Goal: Find specific page/section: Find specific page/section

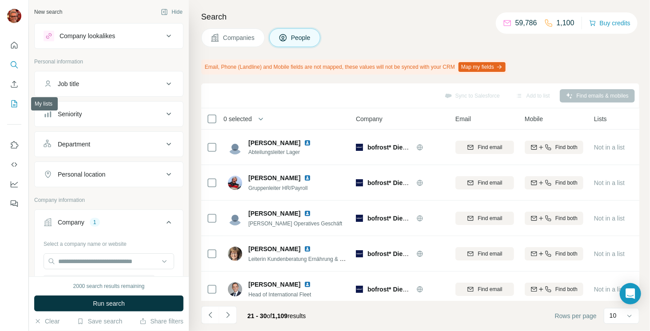
click at [15, 105] on icon "My lists" at bounding box center [14, 104] width 9 height 9
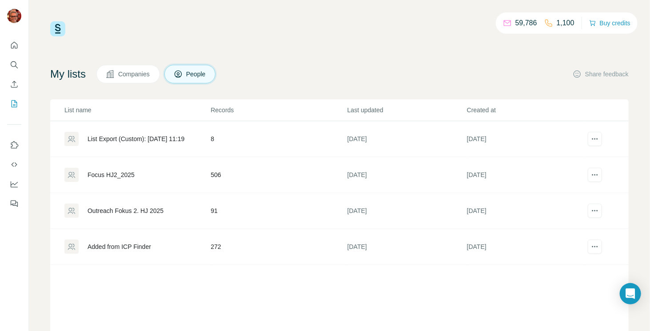
click at [122, 169] on div "Focus HJ2_2025" at bounding box center [136, 175] width 145 height 14
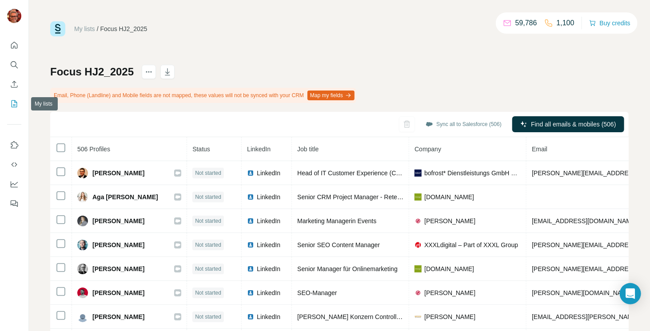
click at [13, 104] on icon "My lists" at bounding box center [14, 104] width 9 height 9
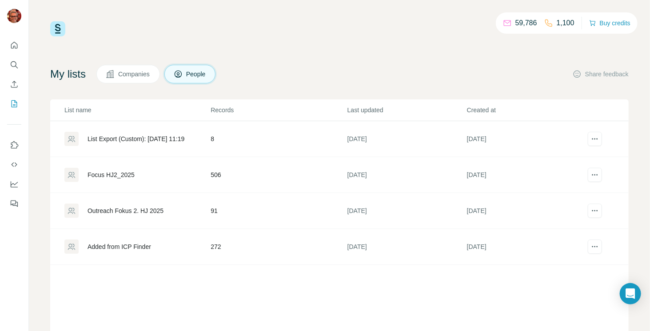
click at [140, 208] on div "Outreach Fokus 2. HJ 2025" at bounding box center [126, 211] width 76 height 9
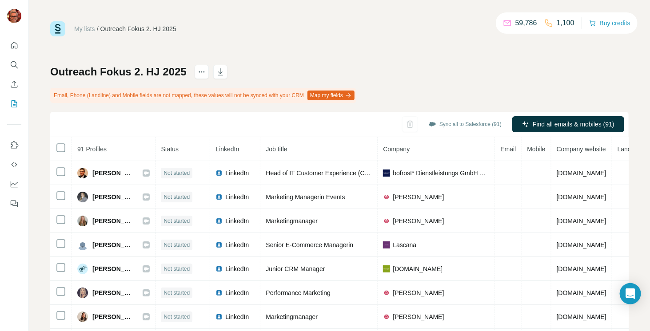
click at [140, 208] on td "[PERSON_NAME]" at bounding box center [114, 197] width 84 height 24
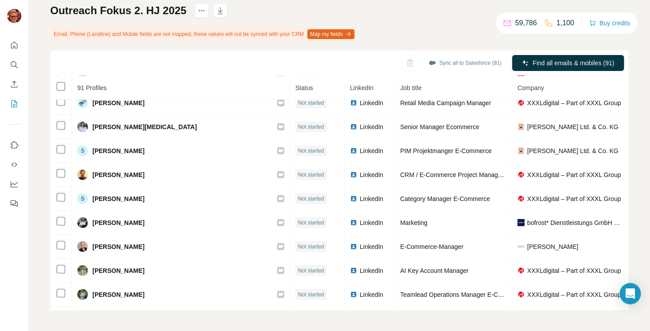
scroll to position [1907, 0]
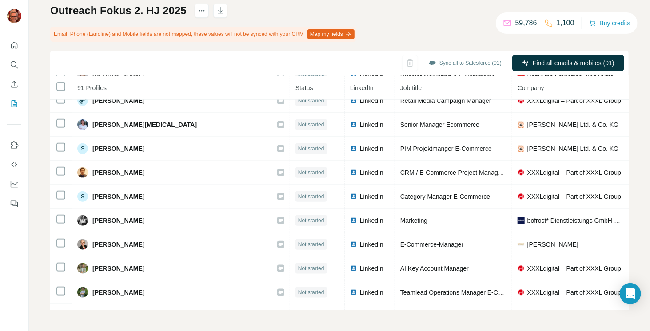
click at [518, 84] on span "Company" at bounding box center [531, 87] width 27 height 7
drag, startPoint x: 622, startPoint y: 278, endPoint x: 623, endPoint y: 298, distance: 19.6
click at [623, 298] on body "My lists / Outreach Fokus 2. HJ 2025 59,786 1,100 Buy credits Outreach Fokus 2.…" at bounding box center [325, 165] width 650 height 331
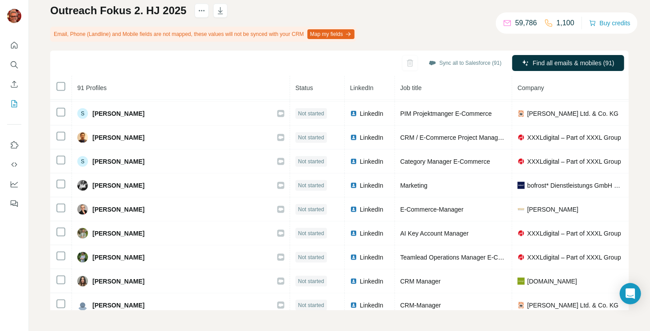
click at [630, 198] on div "My lists / Outreach Fokus 2. HJ 2025 59,786 1,100 Buy credits Outreach Fokus 2.…" at bounding box center [339, 165] width 621 height 331
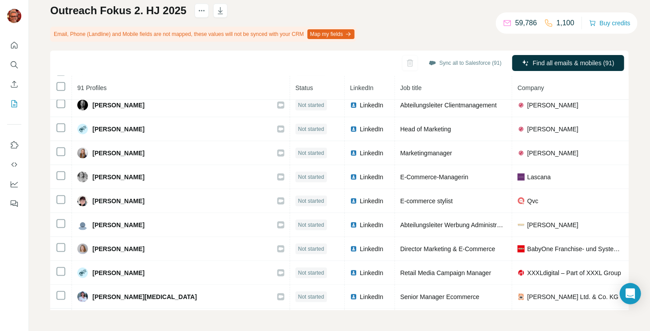
scroll to position [1696, 0]
